Goal: Information Seeking & Learning: Learn about a topic

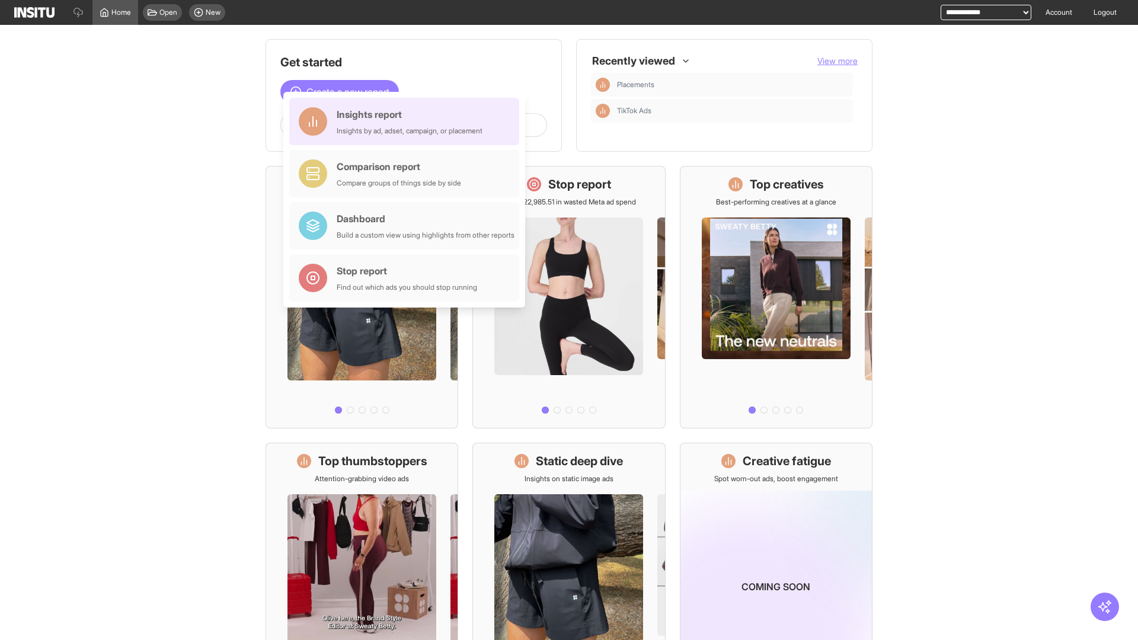
click at [407, 121] on div "Insights report Insights by ad, adset, campaign, or placement" at bounding box center [410, 121] width 146 height 28
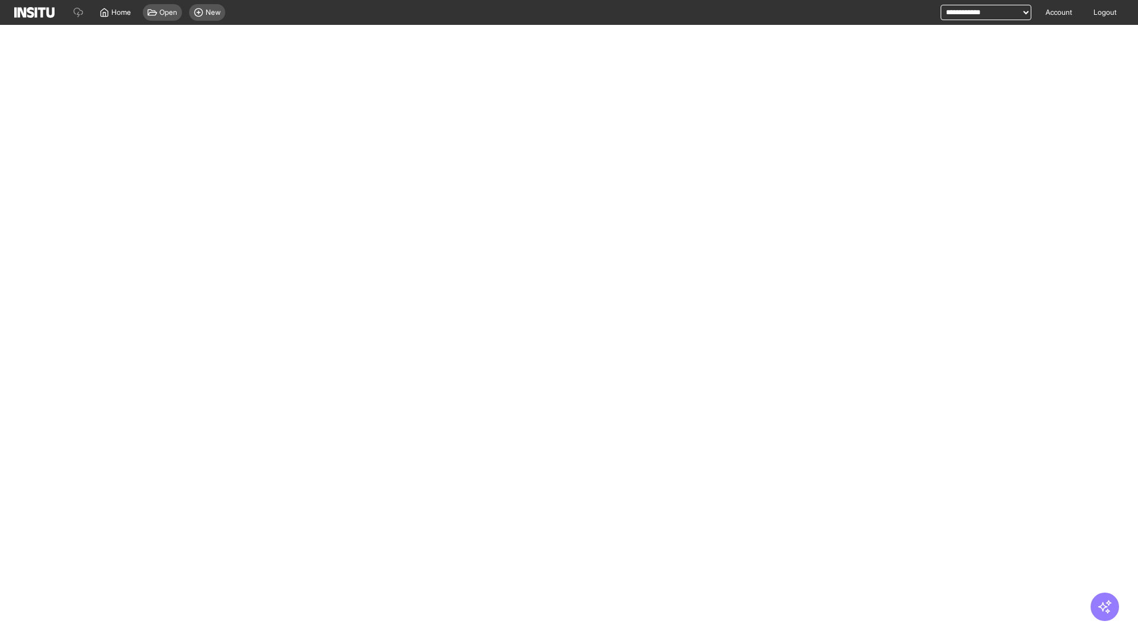
select select "**"
